Goal: Information Seeking & Learning: Understand process/instructions

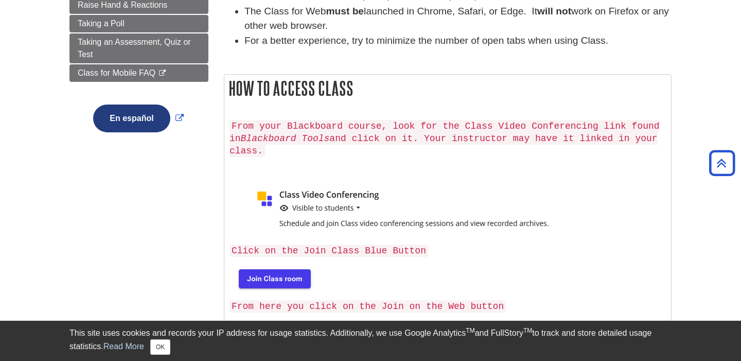
scroll to position [244, 0]
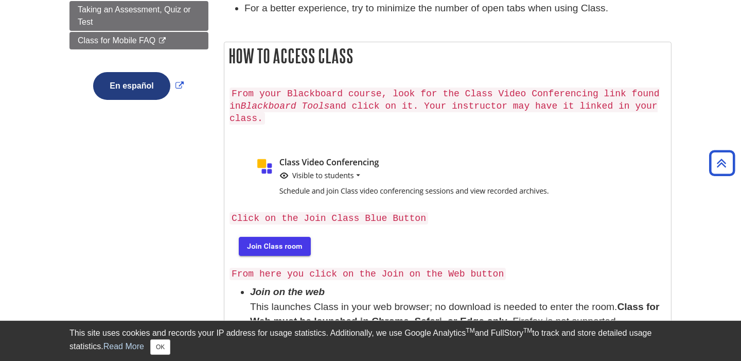
click at [290, 230] on img at bounding box center [273, 245] width 88 height 33
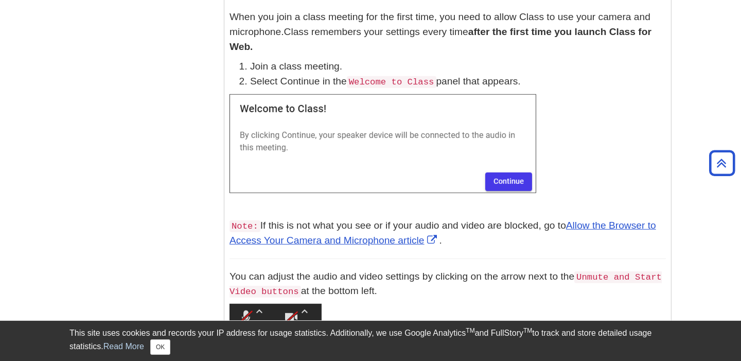
scroll to position [43, 0]
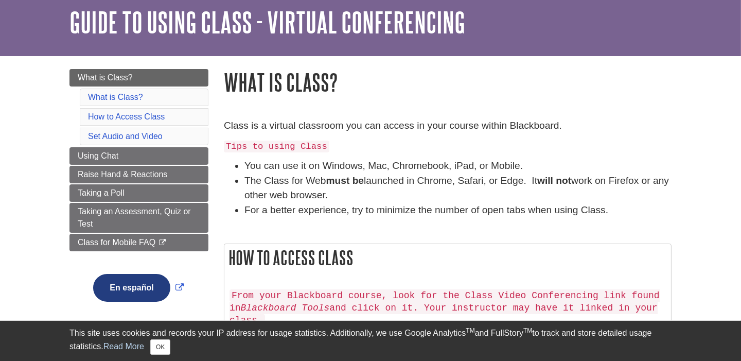
click at [169, 119] on li "How to Access Class" at bounding box center [144, 116] width 129 height 17
click at [108, 116] on link "How to Access Class" at bounding box center [126, 116] width 77 height 9
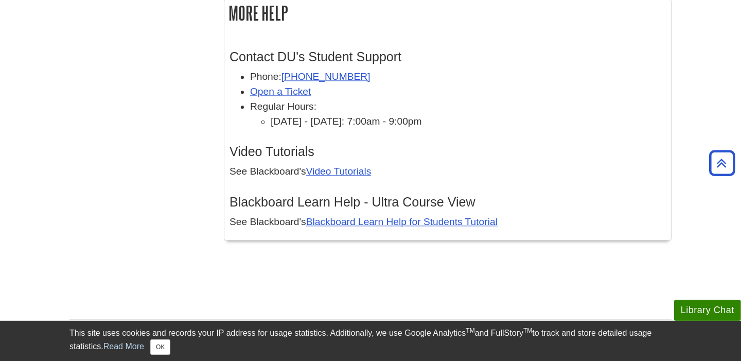
scroll to position [3230, 0]
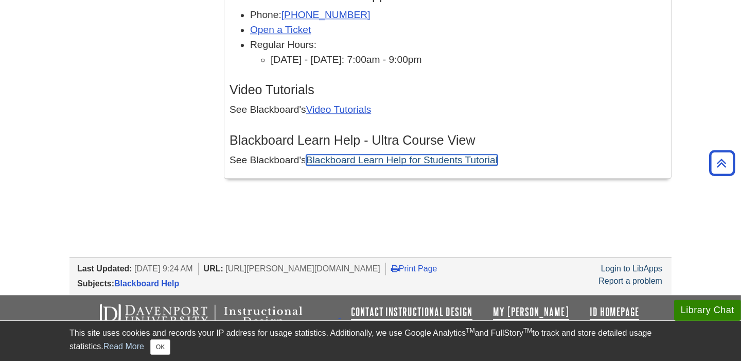
click at [402, 154] on link "Blackboard Learn Help for Students Tutorial" at bounding box center [401, 159] width 191 height 11
